Goal: Information Seeking & Learning: Learn about a topic

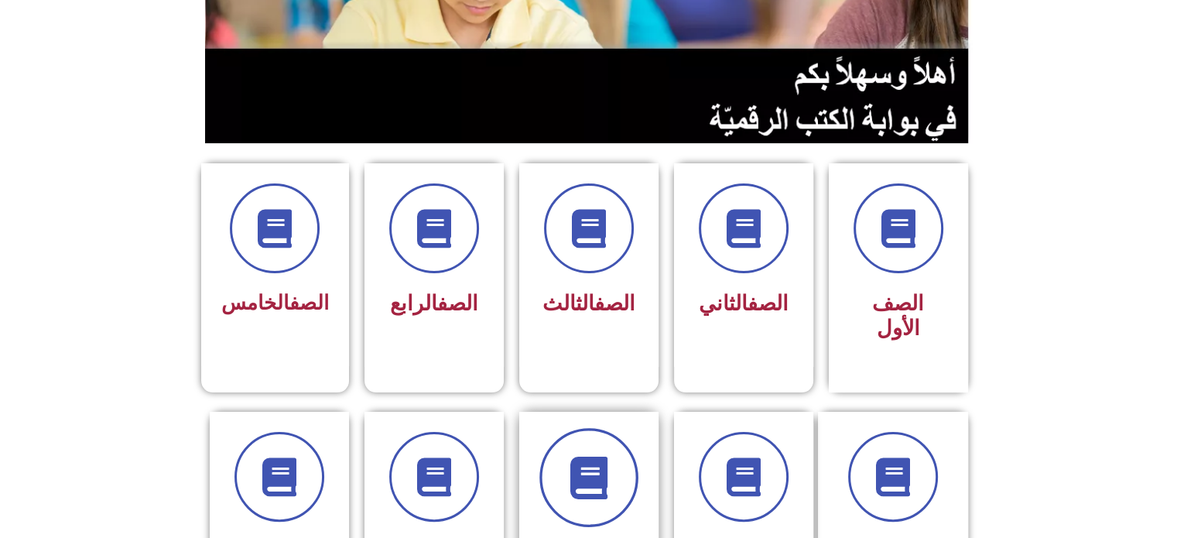
scroll to position [387, 0]
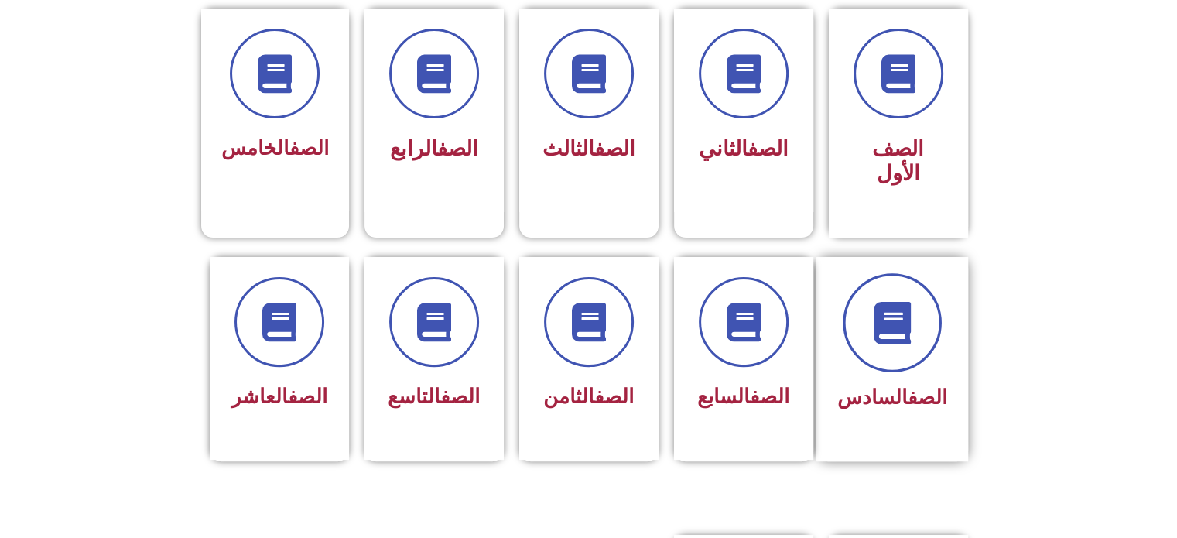
click at [892, 327] on span at bounding box center [892, 322] width 99 height 99
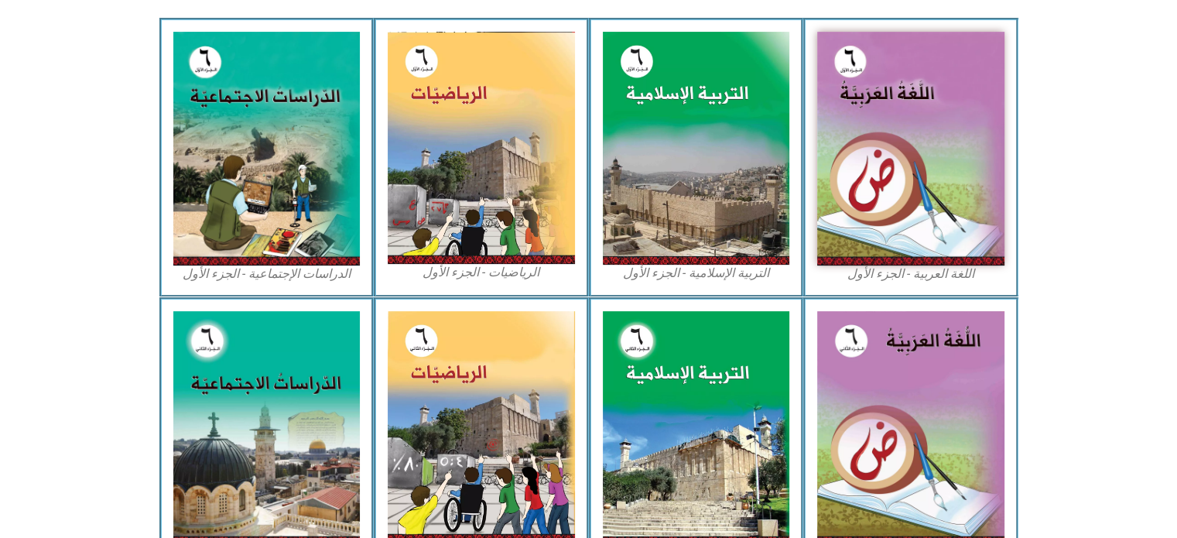
scroll to position [697, 0]
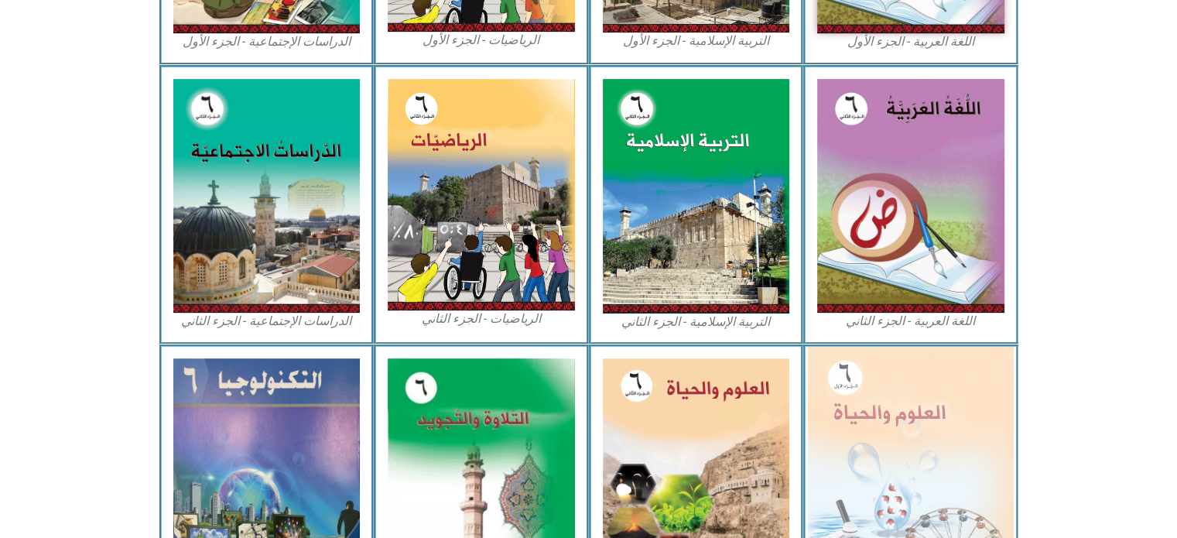
click at [892, 419] on img at bounding box center [911, 472] width 206 height 251
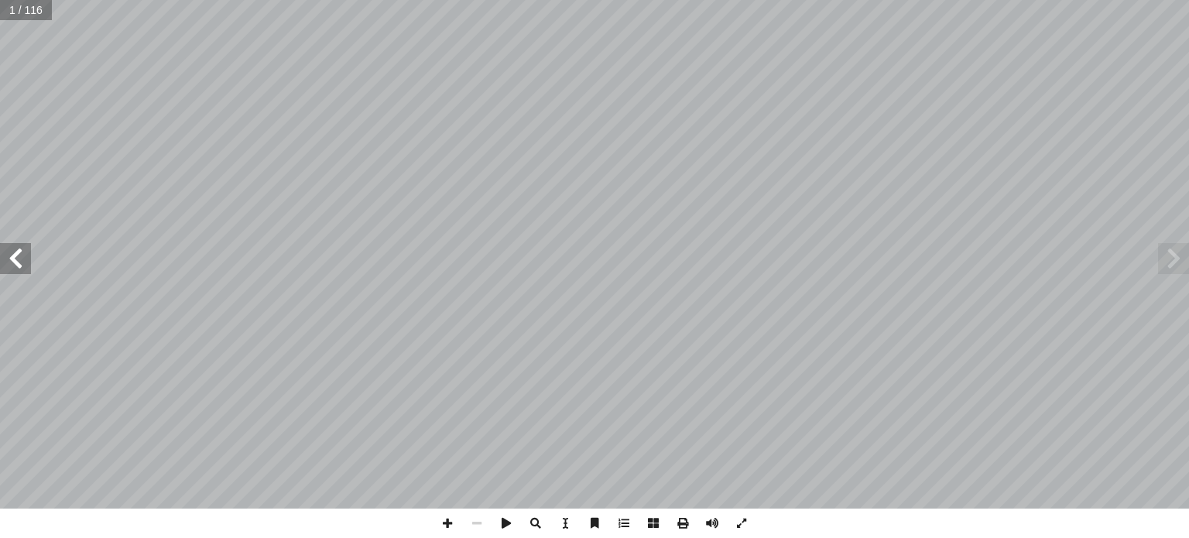
click at [15, 257] on span at bounding box center [15, 258] width 31 height 31
click at [15, 258] on span at bounding box center [15, 258] width 31 height 31
click at [15, 257] on span at bounding box center [15, 258] width 31 height 31
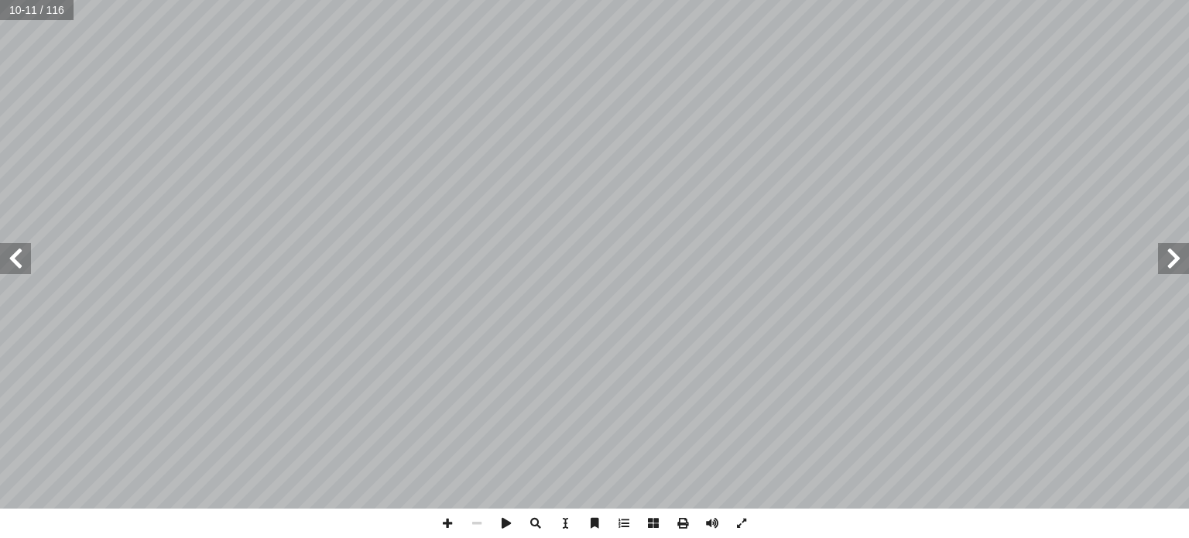
click at [15, 256] on span at bounding box center [15, 258] width 31 height 31
click at [447, 521] on span at bounding box center [447, 522] width 29 height 29
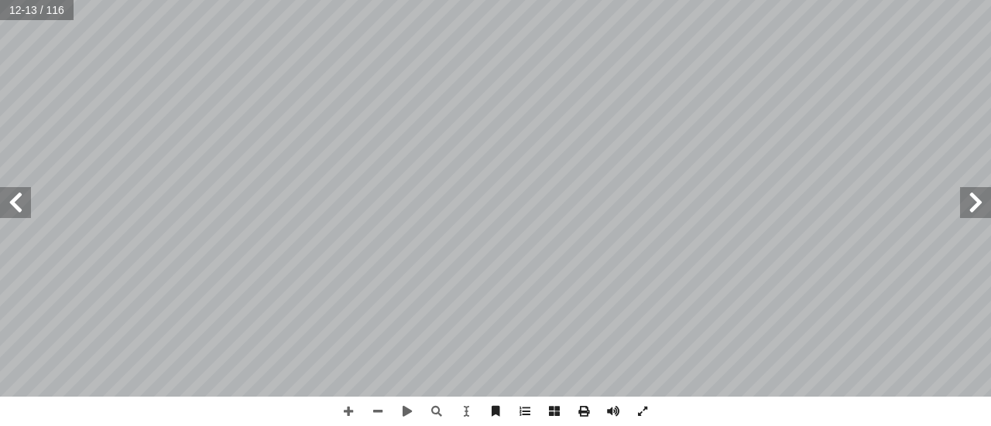
click at [891, 141] on html "الصفحة الرئيسية الصف الأول الصف الثاني الصف الثالث الصف الرابع الصف الخامس الصف…" at bounding box center [495, 70] width 991 height 141
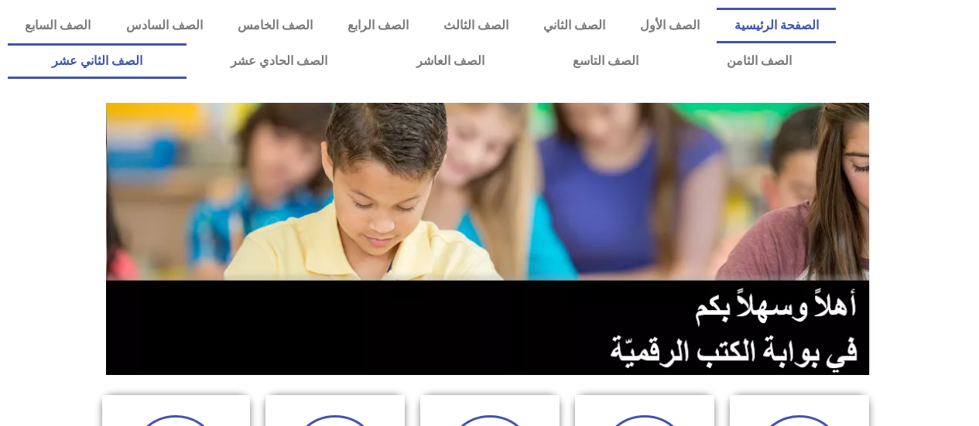
click at [139, 61] on link "الصف الثاني عشر" at bounding box center [97, 61] width 179 height 36
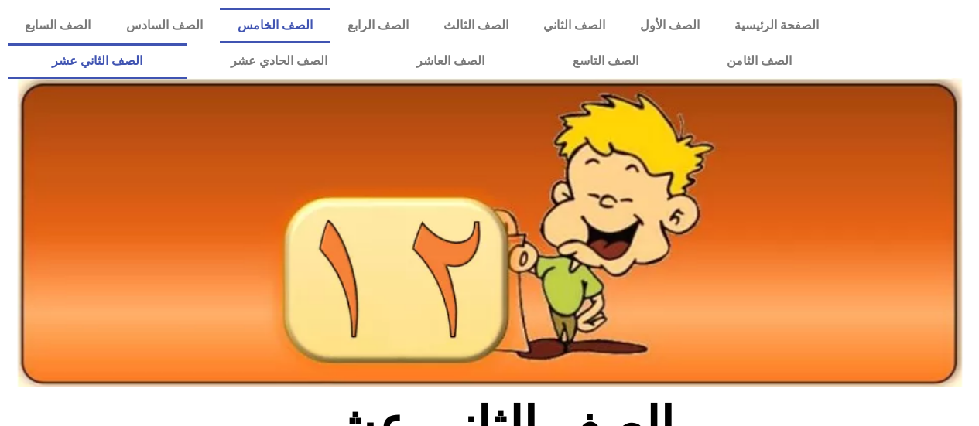
click at [313, 37] on link "الصف الخامس" at bounding box center [275, 26] width 110 height 36
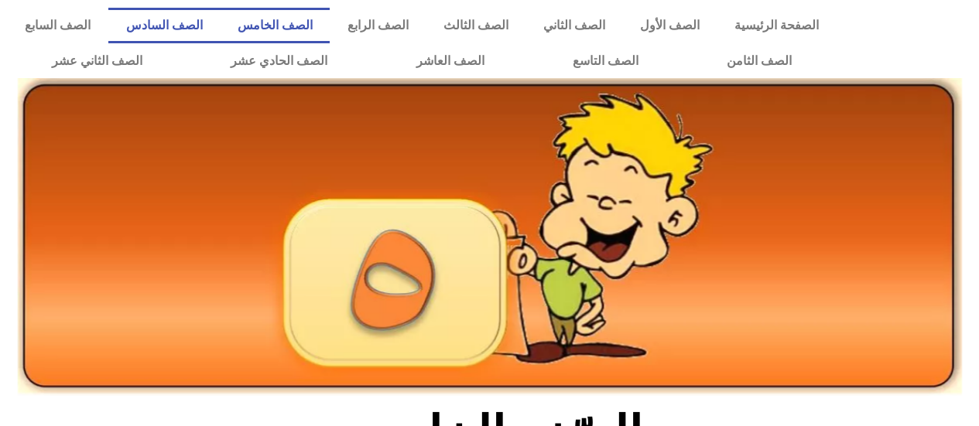
click at [220, 19] on link "الصف السادس" at bounding box center [163, 26] width 111 height 36
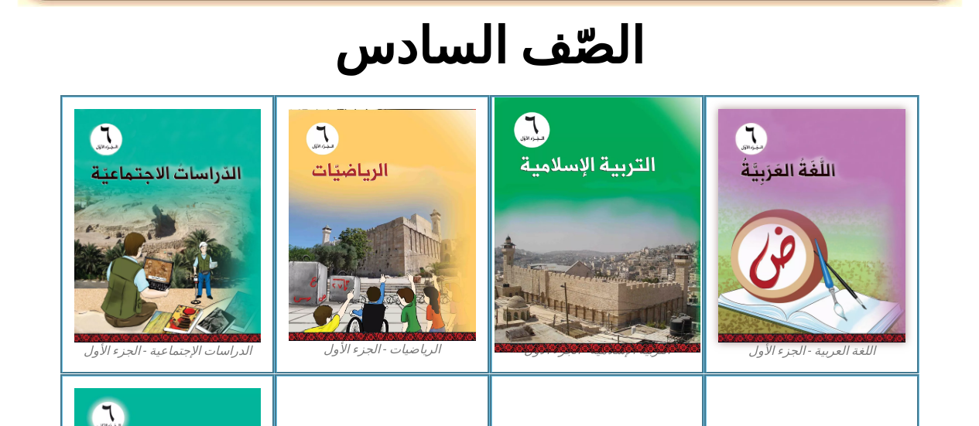
scroll to position [542, 0]
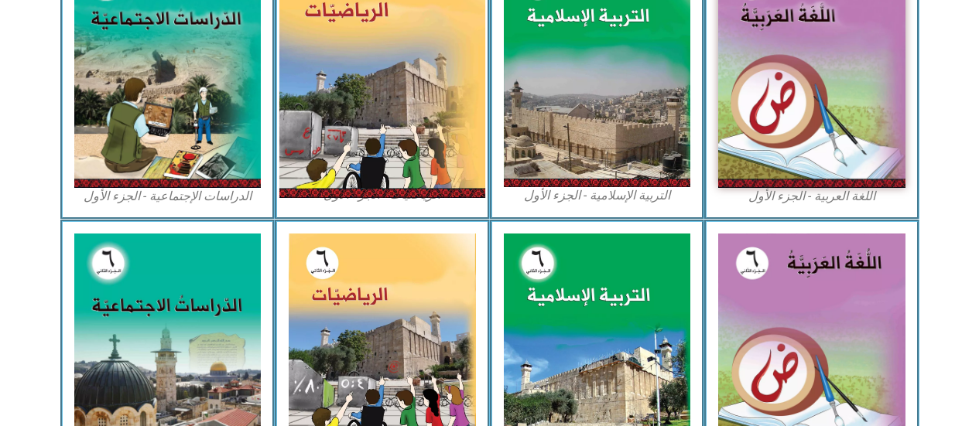
click at [403, 120] on img at bounding box center [382, 70] width 206 height 255
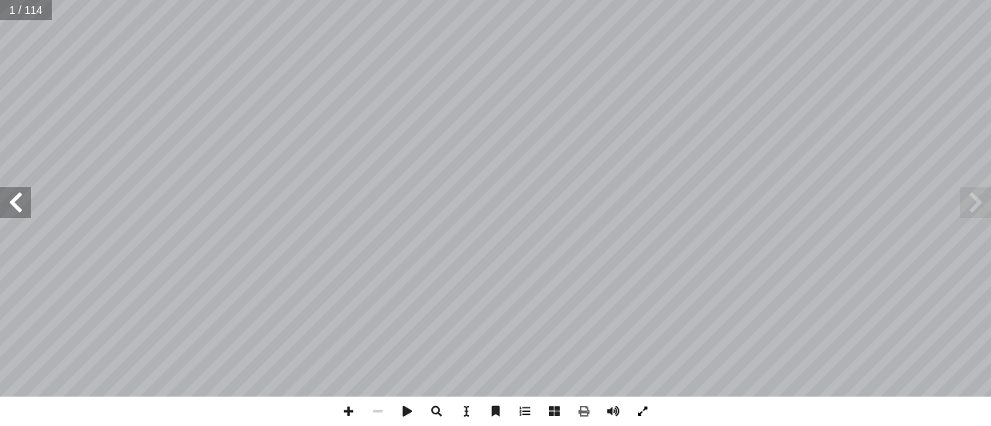
click at [643, 406] on span at bounding box center [642, 411] width 29 height 29
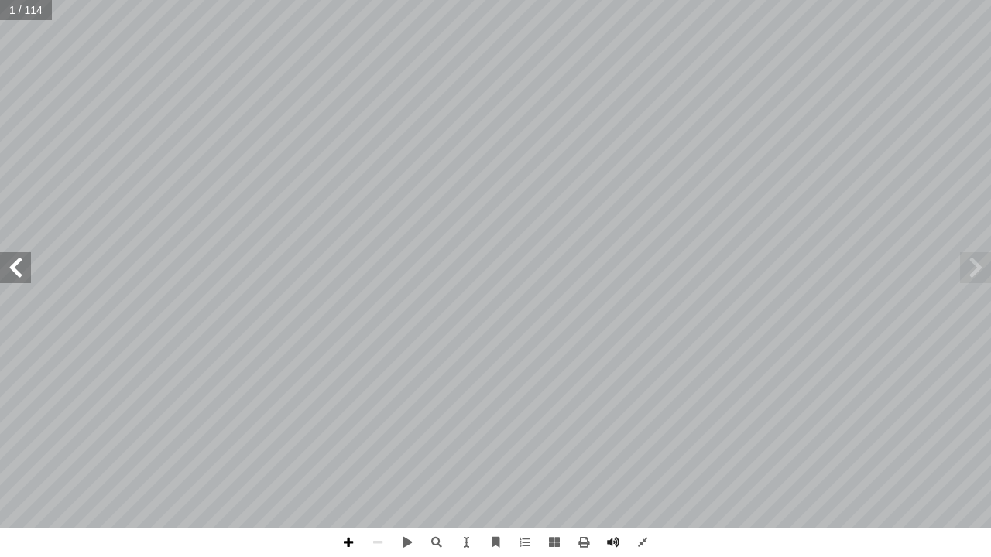
click at [349, 426] on span at bounding box center [348, 542] width 29 height 29
click at [348, 426] on span at bounding box center [348, 542] width 29 height 29
click at [375, 426] on span at bounding box center [377, 542] width 29 height 29
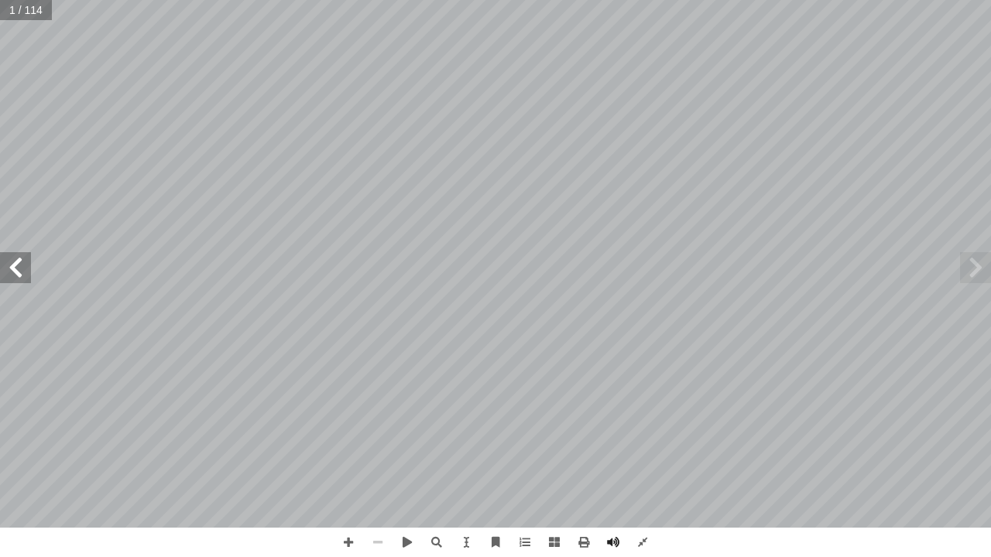
click at [371, 426] on span at bounding box center [377, 542] width 29 height 29
click at [11, 269] on span at bounding box center [15, 267] width 31 height 31
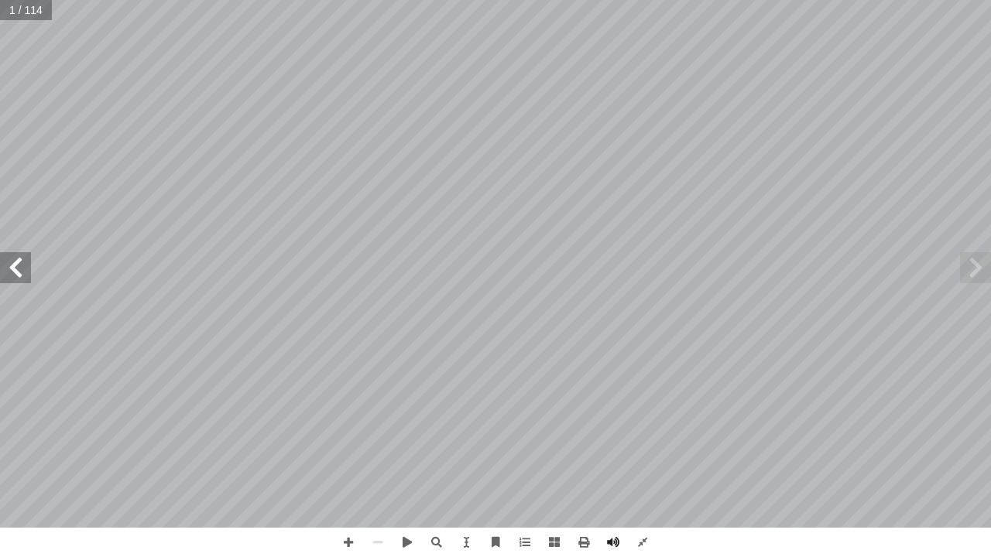
drag, startPoint x: 11, startPoint y: 269, endPoint x: 8, endPoint y: 282, distance: 12.8
click at [9, 273] on span at bounding box center [15, 267] width 31 height 31
click at [19, 254] on span at bounding box center [15, 267] width 31 height 31
click at [17, 253] on span at bounding box center [15, 267] width 31 height 31
click at [986, 269] on span at bounding box center [975, 267] width 31 height 31
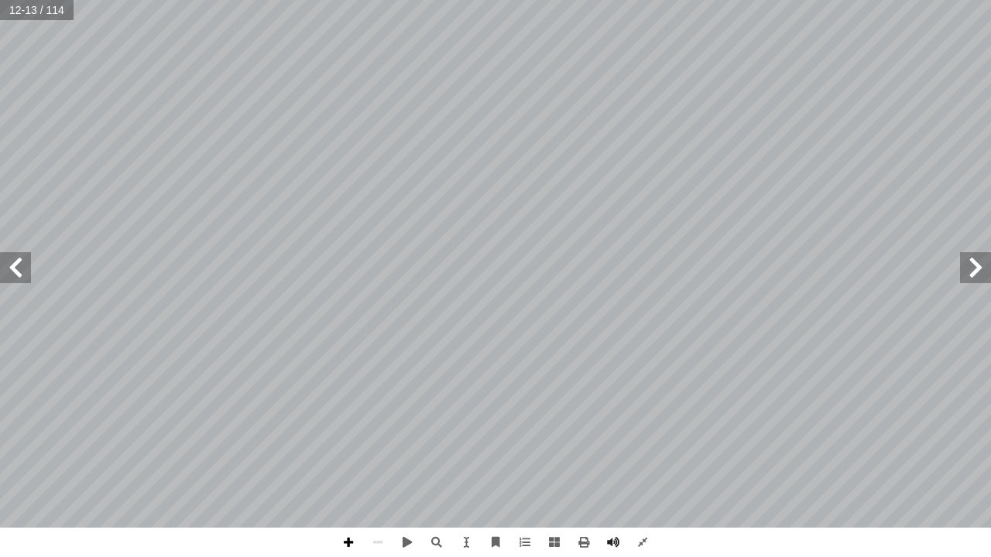
click at [336, 426] on span at bounding box center [348, 542] width 29 height 29
drag, startPoint x: 334, startPoint y: 536, endPoint x: 344, endPoint y: 530, distance: 11.2
click at [338, 426] on span at bounding box center [348, 542] width 29 height 29
click at [375, 426] on span at bounding box center [377, 542] width 29 height 29
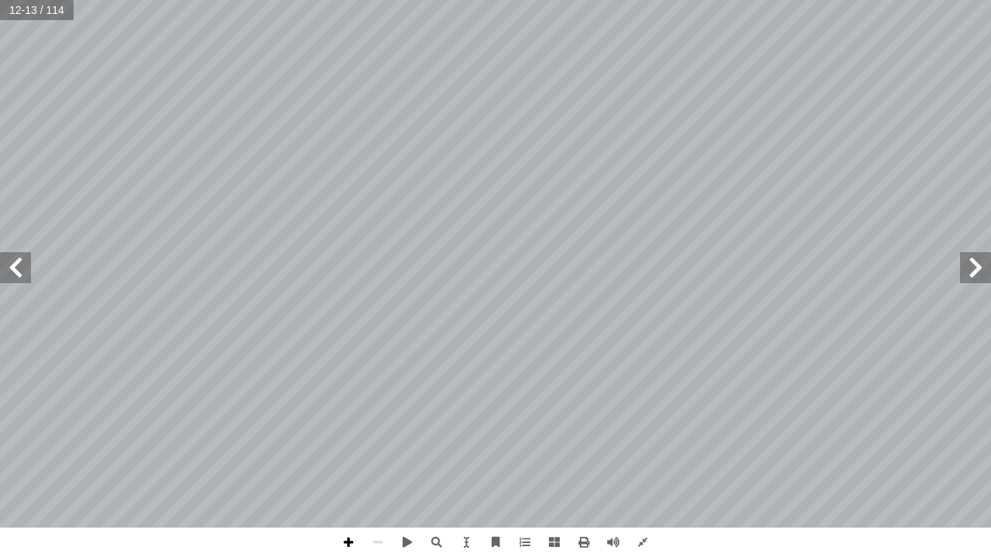
click at [347, 426] on span at bounding box center [348, 542] width 29 height 29
click at [59, 426] on div "8 ئل: � رين ومس � تم تي: أ ا الخاطئة فيما ي ِ الجملة َ مام أ ا ) ( َ شارة إ ا و…" at bounding box center [495, 278] width 991 height 557
drag, startPoint x: 567, startPoint y: 556, endPoint x: 248, endPoint y: 556, distance: 318.1
click at [378, 426] on span at bounding box center [377, 542] width 29 height 29
click at [649, 426] on span at bounding box center [642, 542] width 29 height 29
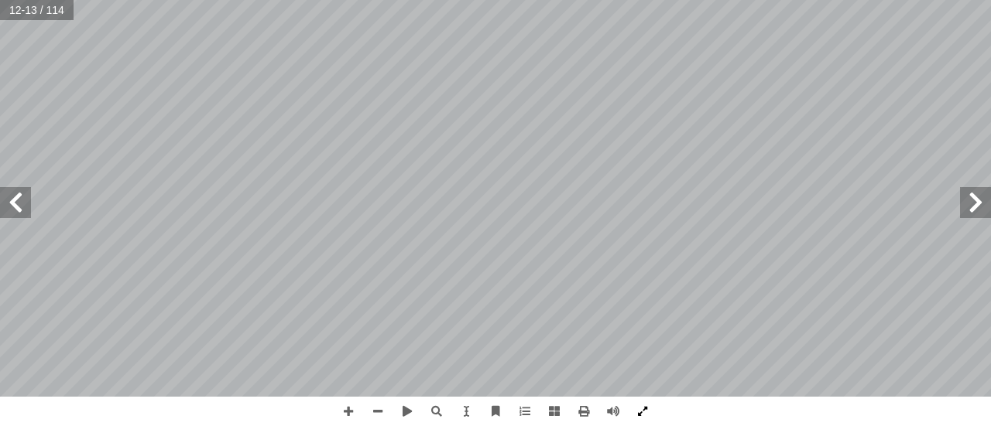
click at [640, 408] on span at bounding box center [642, 411] width 29 height 29
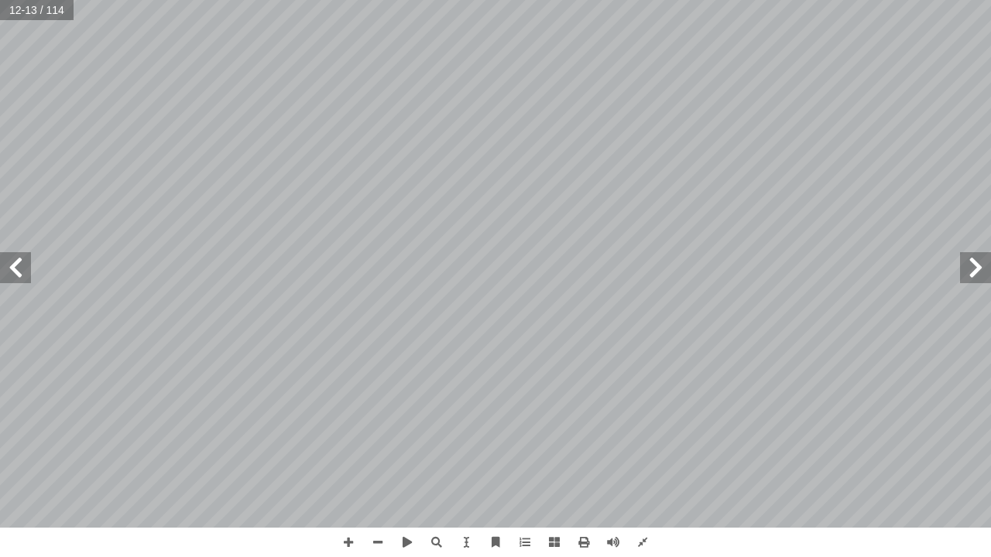
drag, startPoint x: 26, startPoint y: 529, endPoint x: 0, endPoint y: 556, distance: 37.8
click at [601, 426] on div "8 ئل: � رين ومس � تم تي: أ ا الخاطئة فيما ي ِ الجملة َ مام أ ا ) ( َ شارة إ ا و…" at bounding box center [495, 278] width 991 height 557
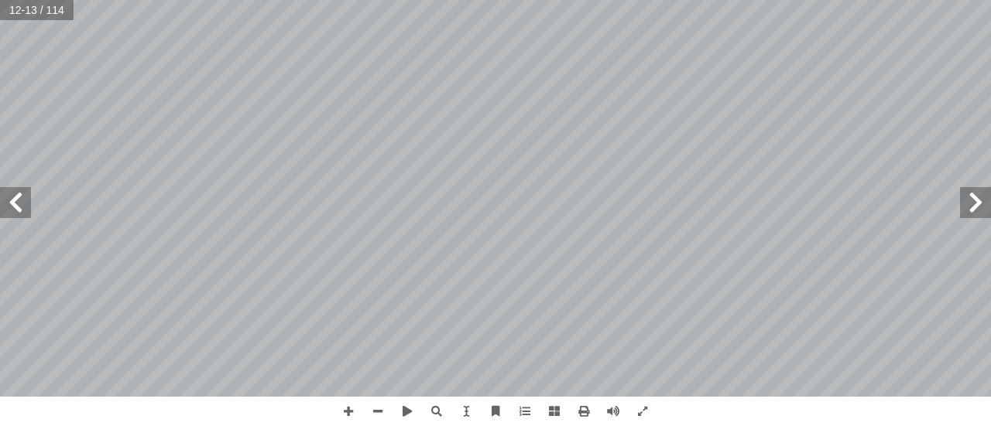
drag, startPoint x: 981, startPoint y: 194, endPoint x: 973, endPoint y: 195, distance: 7.8
click at [977, 194] on span at bounding box center [975, 202] width 31 height 31
click at [968, 197] on span at bounding box center [975, 202] width 31 height 31
click at [963, 200] on span at bounding box center [975, 202] width 31 height 31
click at [964, 204] on span at bounding box center [975, 202] width 31 height 31
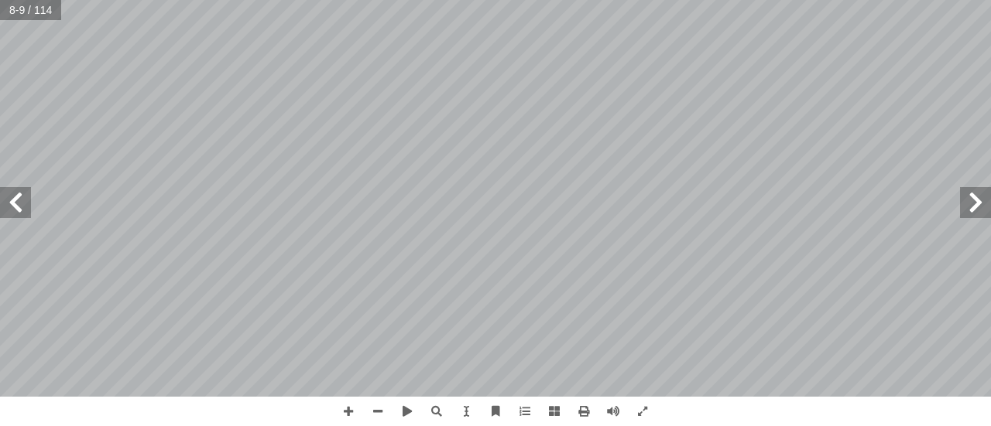
click at [969, 217] on span at bounding box center [975, 202] width 31 height 31
click at [971, 210] on div "٤ الدرس ول أ ال� ات ّ العملي ِ ات ّ وي َ ل ْ و أ ا :) 1 ط ( � نش ِ هــا، وفــي …" at bounding box center [495, 198] width 991 height 397
click at [974, 208] on div "٤ الدرس ول أ ال� ات ّ العملي ِ ات ّ وي َ ل ْ و أ ا :) 1 ط ( � نش ِ هــا، وفــي …" at bounding box center [495, 198] width 991 height 397
click at [977, 211] on div "٤ الدرس ول أ ال� ات ّ العملي ِ ات ّ وي َ ل ْ و أ ا :) 1 ط ( � نش ِ هــا، وفــي …" at bounding box center [495, 198] width 991 height 397
drag, startPoint x: 977, startPoint y: 211, endPoint x: 971, endPoint y: 196, distance: 17.0
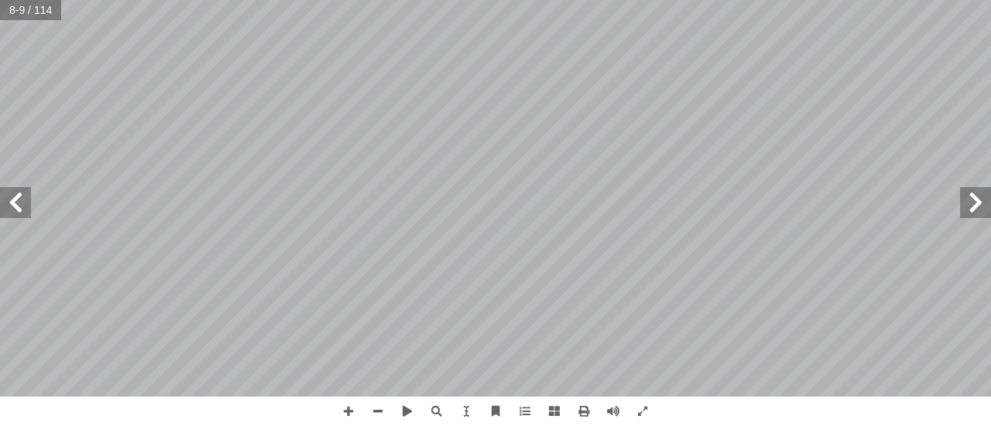
click at [971, 197] on span at bounding box center [975, 202] width 31 height 31
click at [20, 200] on span at bounding box center [15, 202] width 31 height 31
click at [22, 199] on span at bounding box center [15, 202] width 31 height 31
click at [23, 199] on span at bounding box center [15, 202] width 31 height 31
click at [26, 199] on span at bounding box center [15, 202] width 31 height 31
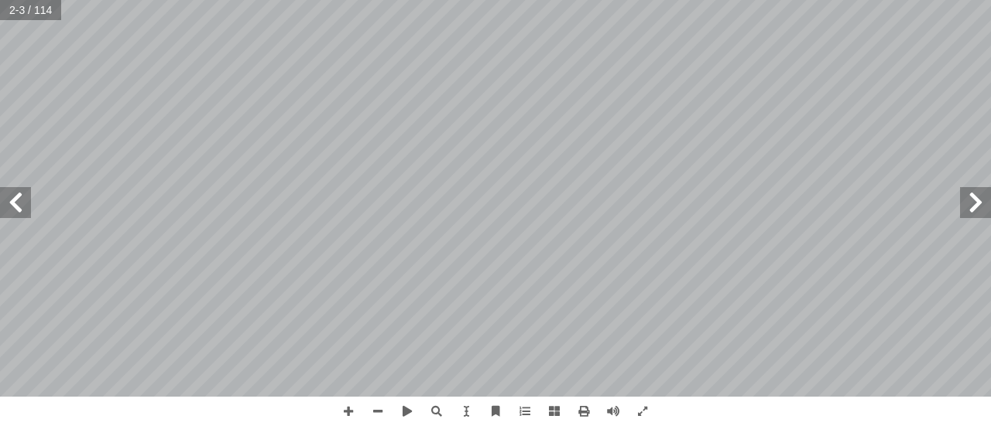
click at [27, 199] on span at bounding box center [15, 202] width 31 height 31
click at [18, 200] on span at bounding box center [15, 202] width 31 height 31
click at [444, 0] on html "الصفحة الرئيسية الصف الأول الصف الثاني الصف الثالث الصف الرابع الصف الخامس الصف…" at bounding box center [495, 70] width 991 height 141
